Goal: Transaction & Acquisition: Complete application form

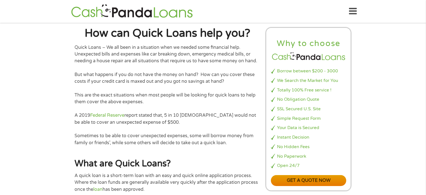
click at [283, 177] on link "Get a quote now" at bounding box center [309, 180] width 76 height 11
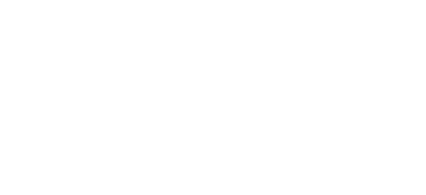
click at [0, 22] on html "Home Get Loan Offer How it works FAQs Blog Cash Loans Quick Loans" at bounding box center [0, 11] width 0 height 22
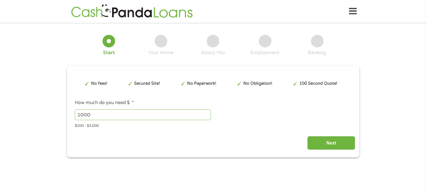
type input "EAIaIQobChMI66bFlfGPkAMVGzfOBx3JKAYNEAAYASAAEgI_p_D_BwE"
